Goal: Register for event/course

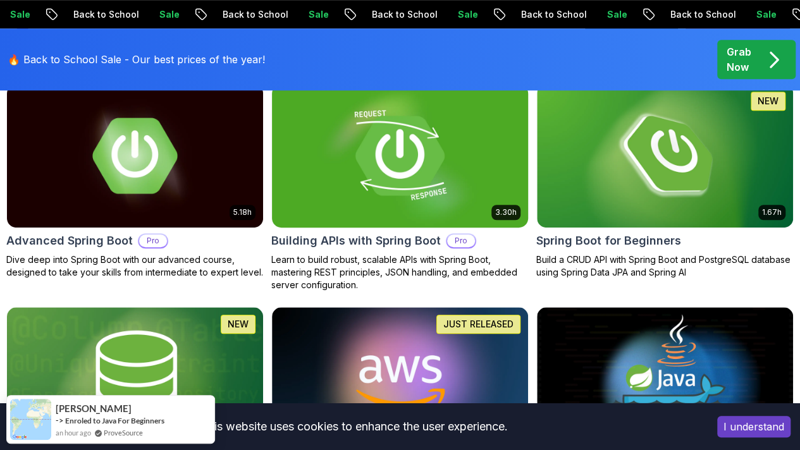
scroll to position [421, 0]
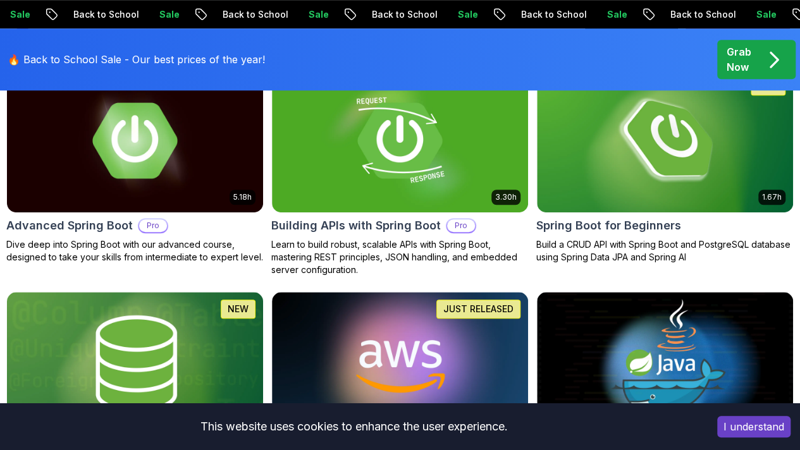
click at [0, 0] on p "Free" at bounding box center [0, 0] width 0 height 0
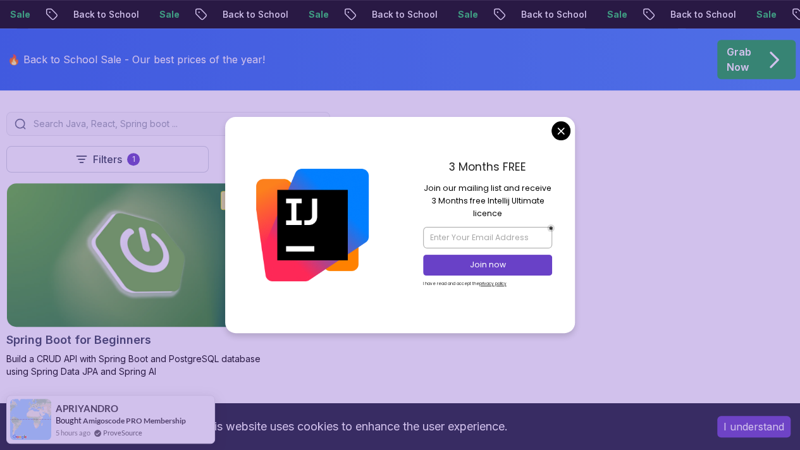
scroll to position [305, 0]
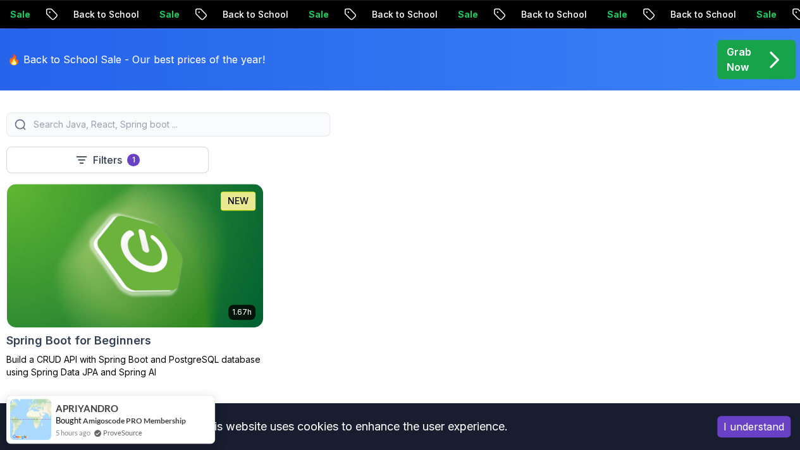
click at [269, 251] on img at bounding box center [135, 255] width 269 height 151
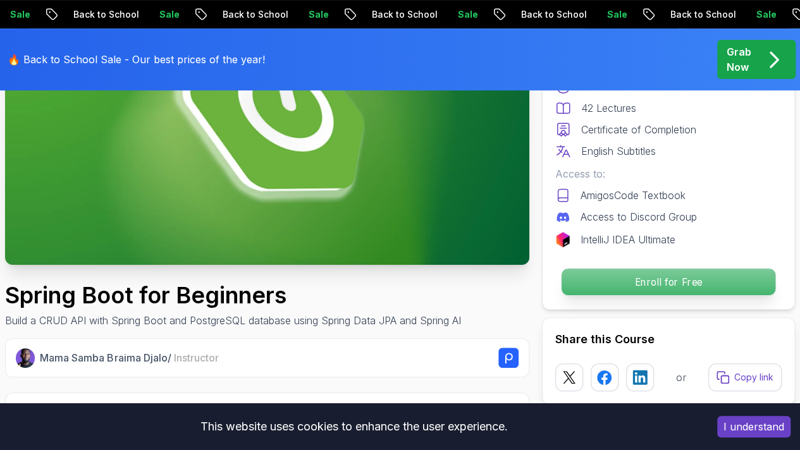
click at [644, 285] on p "Enroll for Free" at bounding box center [669, 282] width 214 height 27
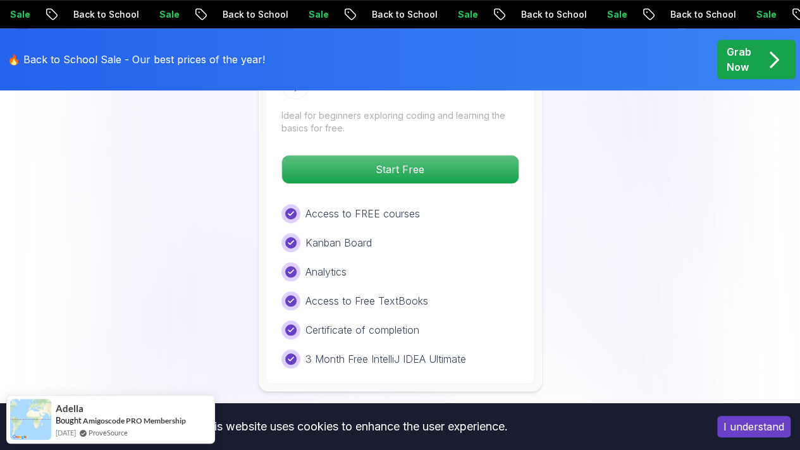
scroll to position [2789, 0]
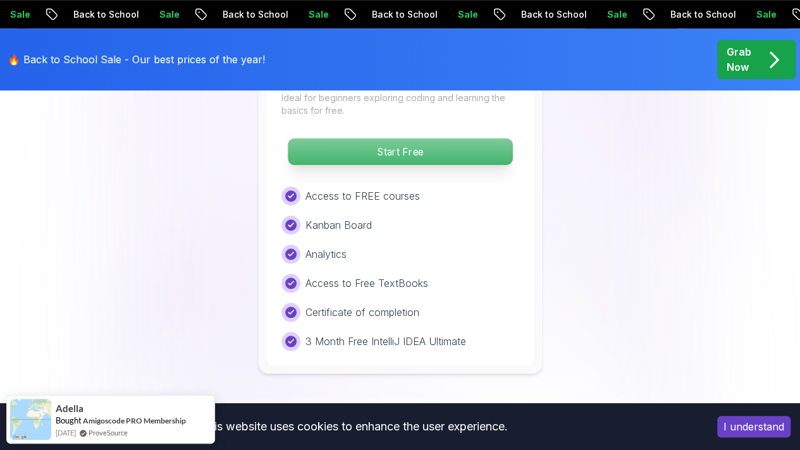
click at [428, 139] on p "Start Free" at bounding box center [400, 152] width 225 height 27
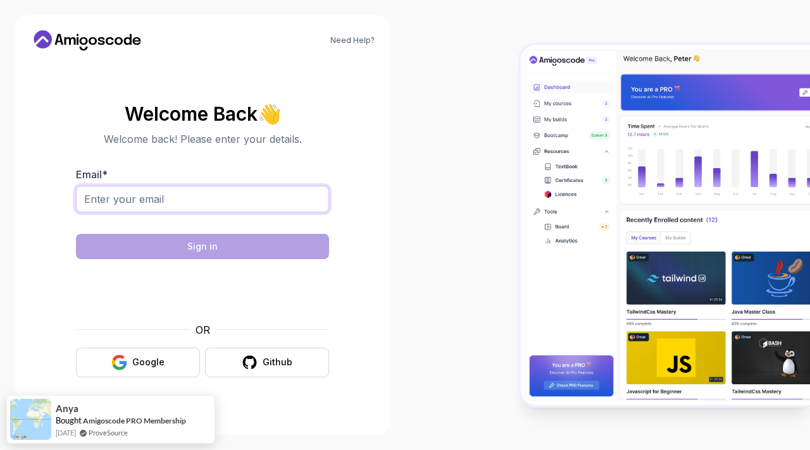
click at [225, 194] on input "Email *" at bounding box center [202, 199] width 253 height 27
type input "karanarya9650767763@gmail.com"
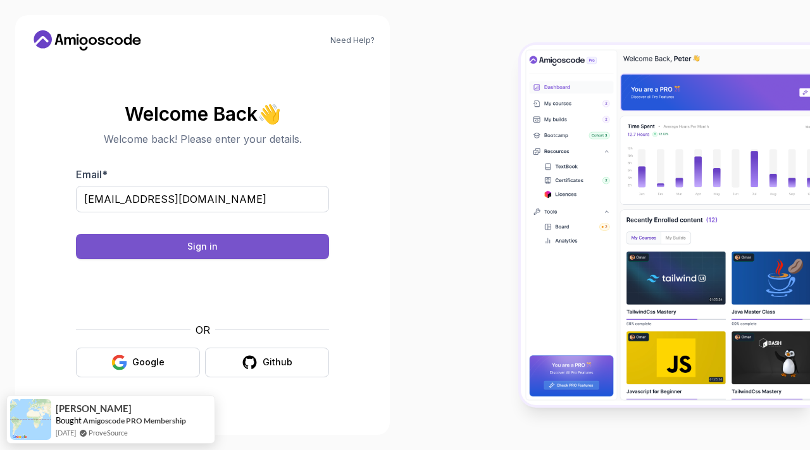
click at [215, 238] on button "Sign in" at bounding box center [202, 246] width 253 height 25
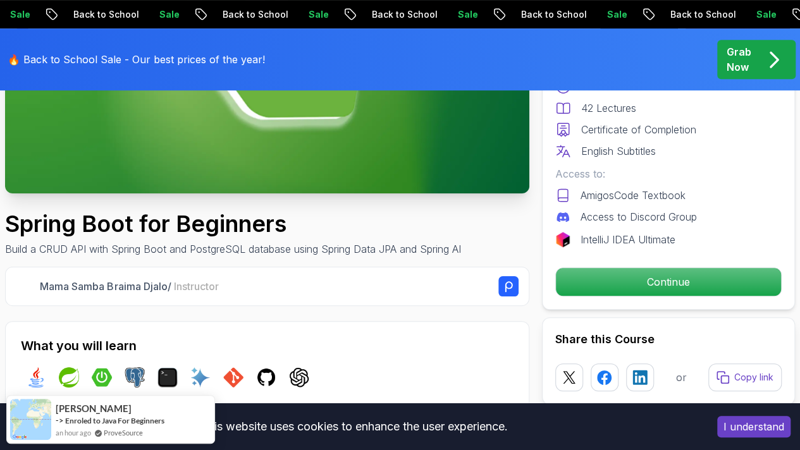
scroll to position [268, 0]
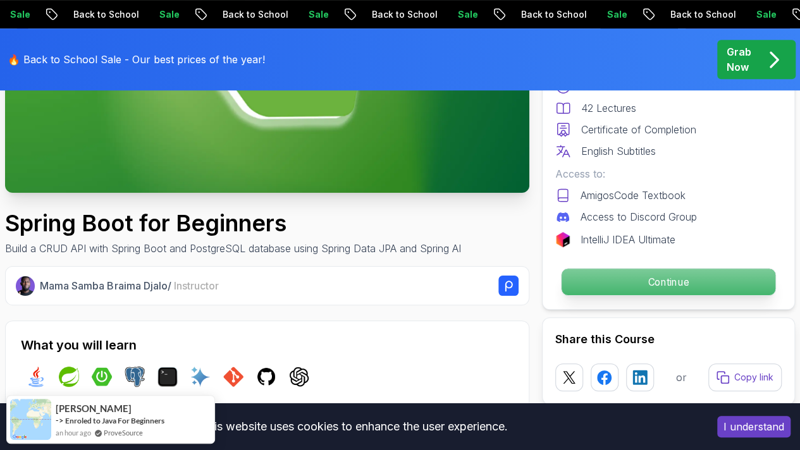
click at [693, 279] on p "Continue" at bounding box center [669, 282] width 214 height 27
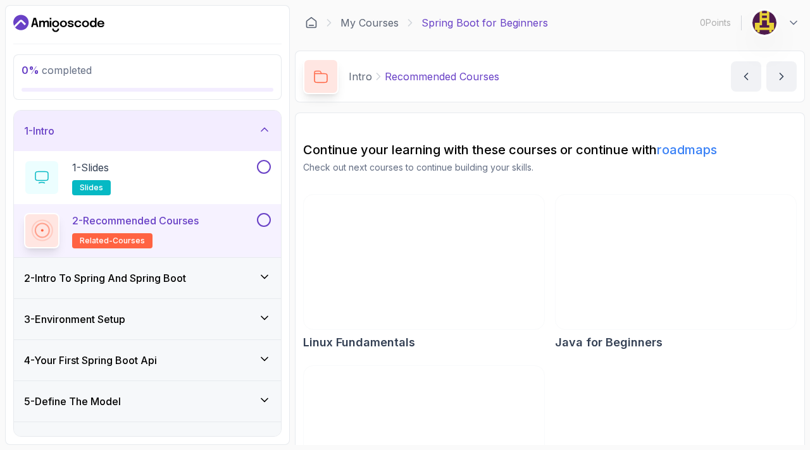
scroll to position [89, 0]
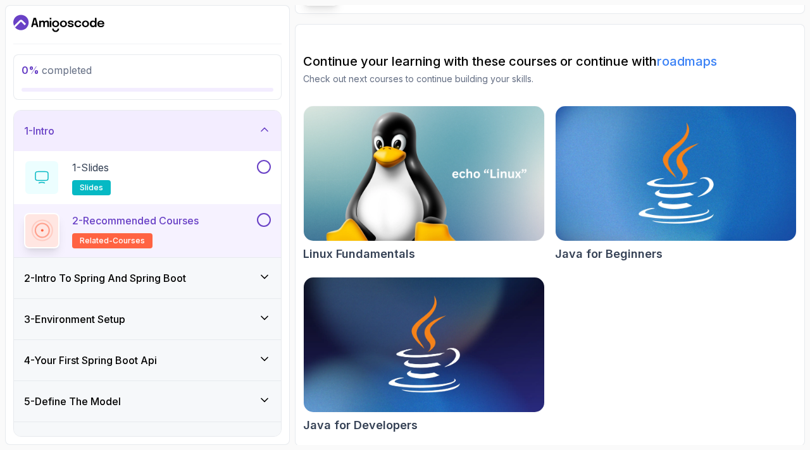
click at [629, 186] on img at bounding box center [676, 174] width 252 height 142
click at [165, 165] on div "1 - Slides slides" at bounding box center [139, 177] width 230 height 35
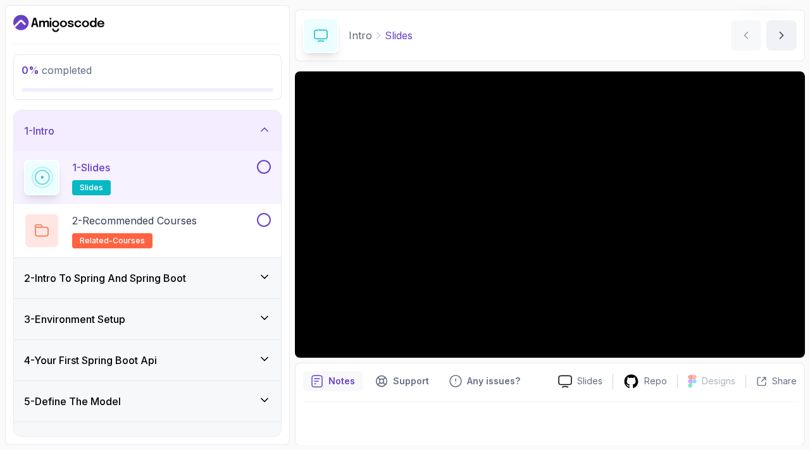
click at [266, 166] on button at bounding box center [264, 167] width 14 height 14
click at [263, 221] on button at bounding box center [264, 220] width 14 height 14
click at [263, 221] on icon at bounding box center [264, 220] width 7 height 5
click at [197, 216] on p "2 - Recommended Courses" at bounding box center [134, 220] width 125 height 15
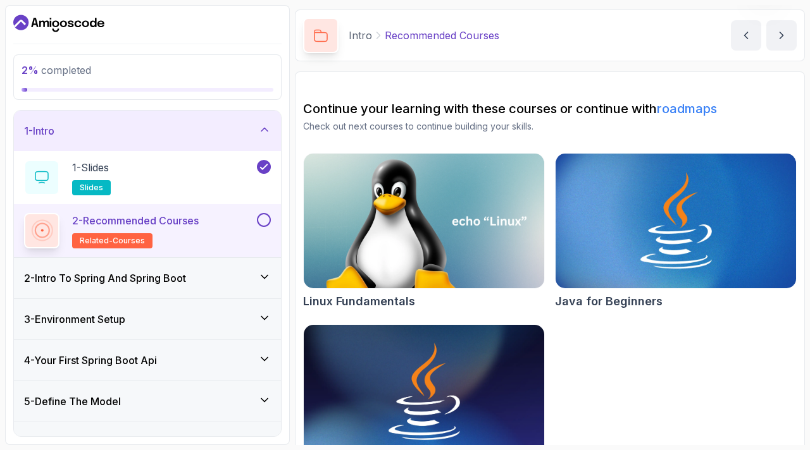
scroll to position [89, 0]
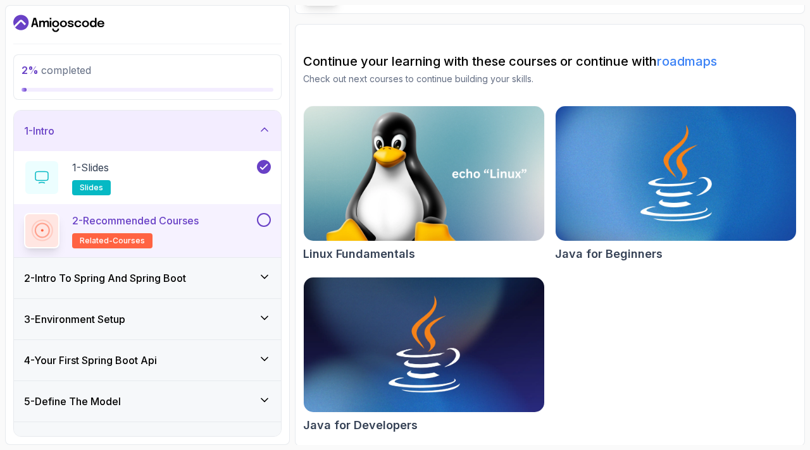
click at [258, 221] on button at bounding box center [264, 220] width 14 height 14
click at [261, 131] on icon at bounding box center [264, 129] width 13 height 13
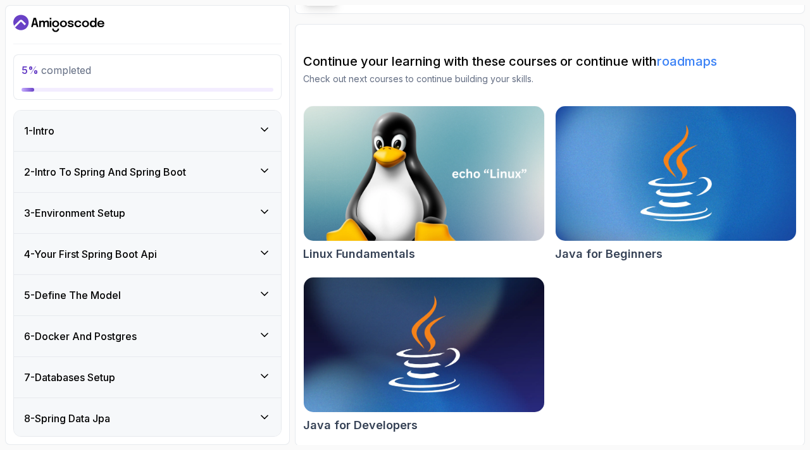
click at [249, 170] on div "2 - Intro To Spring And Spring Boot" at bounding box center [147, 171] width 247 height 15
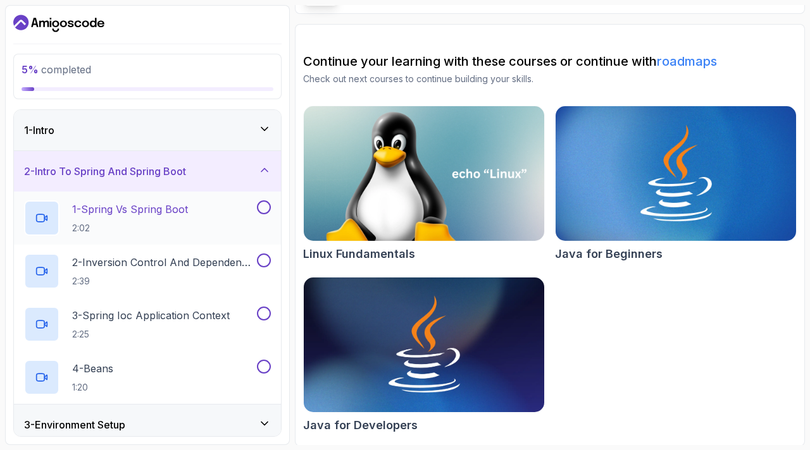
click at [108, 202] on p "1 - Spring Vs Spring Boot" at bounding box center [130, 209] width 116 height 15
